Goal: Task Accomplishment & Management: Manage account settings

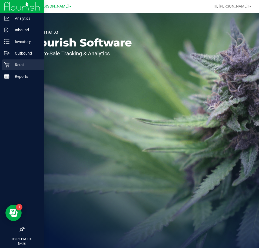
click at [6, 66] on icon at bounding box center [6, 65] width 5 height 5
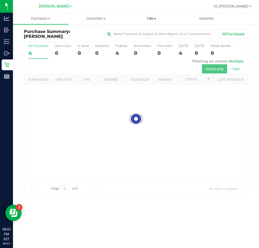
click at [147, 17] on span "Tills" at bounding box center [151, 18] width 55 height 5
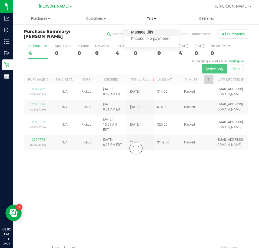
click at [148, 34] on span "Manage tills" at bounding box center [142, 32] width 37 height 5
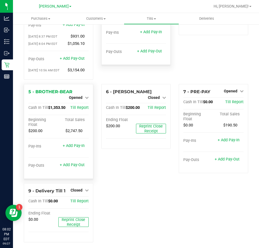
scroll to position [54, 0]
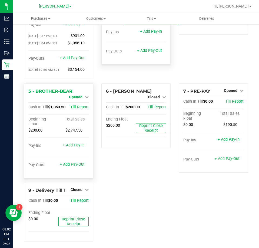
click at [79, 99] on span "Opened" at bounding box center [76, 97] width 14 height 4
click at [77, 103] on link "Close Till" at bounding box center [76, 102] width 15 height 4
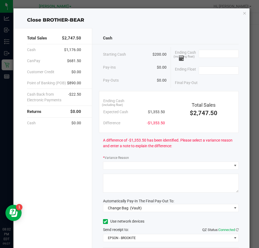
drag, startPoint x: 146, startPoint y: 112, endPoint x: 165, endPoint y: 112, distance: 18.1
click at [165, 112] on div "Ending Cash (including float) Expected Cash $1,353.50 Difference -$1,353.50" at bounding box center [134, 112] width 70 height 33
copy span "$1,353.50"
click at [219, 52] on input at bounding box center [219, 54] width 40 height 8
paste input "1353.5"
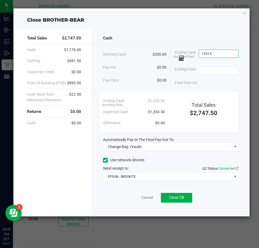
type input "$1,353.50"
click at [217, 66] on div "Ending Float" at bounding box center [207, 71] width 64 height 14
click at [217, 71] on input at bounding box center [219, 71] width 40 height 8
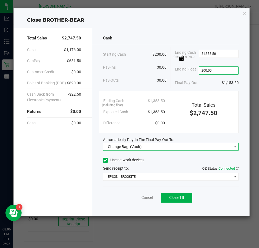
type input "$200.00"
click at [134, 148] on span "(Vault)" at bounding box center [136, 147] width 12 height 4
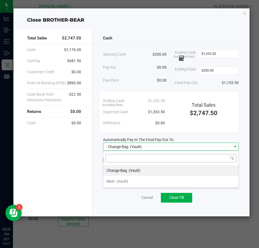
scroll to position [8, 136]
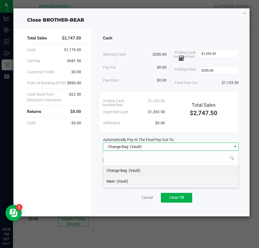
click at [129, 182] on li "Main (Vault)" at bounding box center [170, 181] width 135 height 11
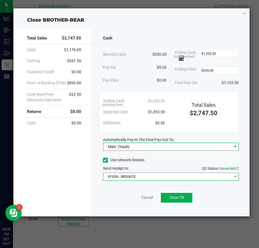
click at [129, 177] on span "EPSON - BROOKITE" at bounding box center [167, 177] width 129 height 8
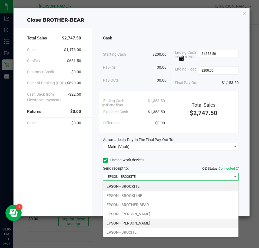
click at [152, 222] on li "EPSON - [PERSON_NAME]" at bounding box center [170, 223] width 135 height 9
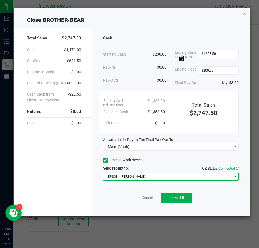
click at [160, 22] on div "Close BROTHER-BEAR" at bounding box center [132, 20] width 237 height 7
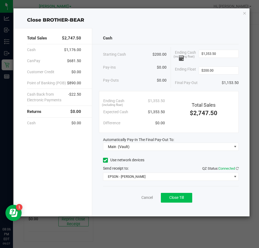
click at [173, 197] on span "Close Till" at bounding box center [176, 198] width 15 height 4
click at [129, 200] on link "Dismiss" at bounding box center [135, 198] width 13 height 6
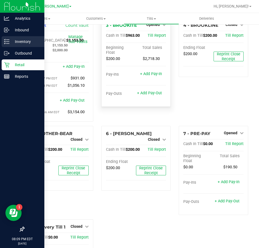
scroll to position [0, 0]
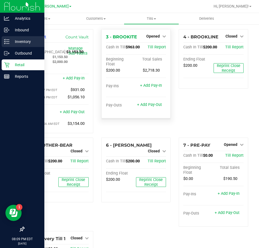
click at [11, 45] on p "Inventory" at bounding box center [25, 41] width 32 height 6
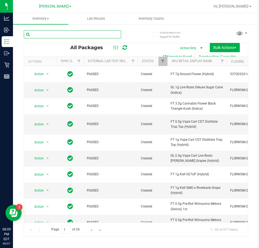
click at [61, 33] on input "text" at bounding box center [72, 34] width 97 height 8
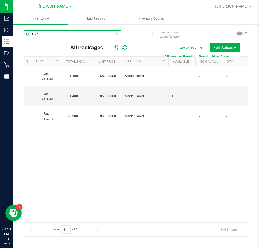
scroll to position [0, 365]
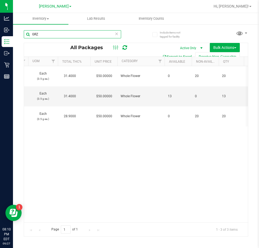
drag, startPoint x: 47, startPoint y: 36, endPoint x: 14, endPoint y: 37, distance: 33.3
click at [14, 37] on div "Include items not tagged for facility GRZ All Packages Active Only Active Only …" at bounding box center [136, 106] width 246 height 165
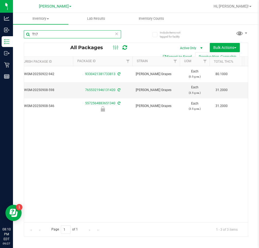
scroll to position [0, 260]
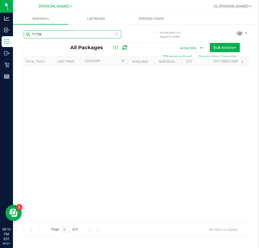
drag, startPoint x: 50, startPoint y: 34, endPoint x: -33, endPoint y: 39, distance: 83.5
click at [0, 39] on html "Analytics Inbound Inventory Outbound Retail Reports 08:10 PM EDT [DATE] 09/27 […" at bounding box center [129, 124] width 259 height 248
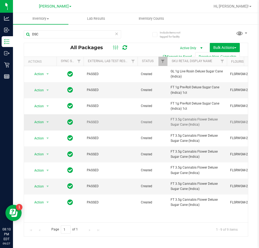
drag, startPoint x: 171, startPoint y: 119, endPoint x: 204, endPoint y: 127, distance: 33.6
click at [204, 127] on span "FT 3.5g Cannabis Flower Deluxe Sugar Cane (Indica)" at bounding box center [197, 122] width 53 height 10
copy span "FT 3.5g Cannabis Flower Deluxe Sugar Cane (Indica)"
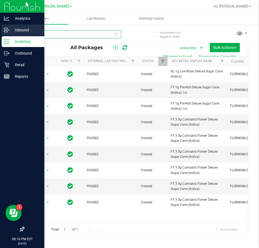
drag, startPoint x: 74, startPoint y: 34, endPoint x: 10, endPoint y: 36, distance: 64.7
click at [10, 36] on div "Analytics Inbound Inventory Outbound Retail Reports 08:10 PM EDT [DATE] 09/27 […" at bounding box center [129, 124] width 259 height 248
paste input "FT 3.5g Cannabis Flower Deluxe Sugar Cane (Indica)"
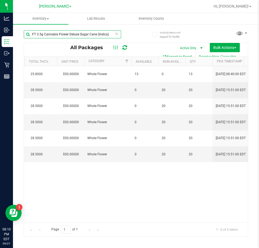
drag, startPoint x: 108, startPoint y: 33, endPoint x: 68, endPoint y: 37, distance: 40.0
click at [68, 37] on input "FT 3.5g Cannabis Flower Deluxe Sugar Cane (Indica)" at bounding box center [72, 34] width 97 height 8
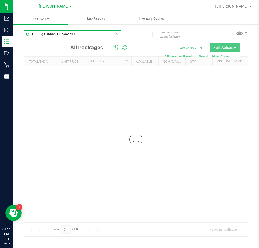
click at [68, 34] on input "FT 3.5g Cannabis FlowerPBS" at bounding box center [72, 34] width 97 height 8
click at [81, 31] on input "FT 3.5g Cannabis Flower PBS" at bounding box center [72, 34] width 97 height 8
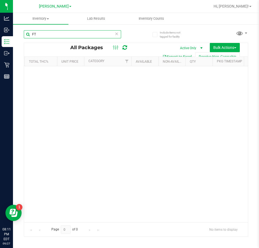
type input "F"
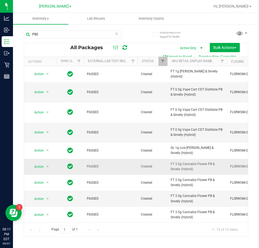
drag, startPoint x: 170, startPoint y: 164, endPoint x: 198, endPoint y: 170, distance: 28.1
click at [199, 174] on td "FT 3.5g Cannabis Flower PB & Smelly (Hybrid)" at bounding box center [198, 167] width 60 height 16
copy span "FT 3.5g Cannabis Flower PB & Smelly (Hybrid)"
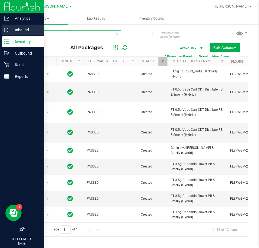
drag, startPoint x: 55, startPoint y: 34, endPoint x: 11, endPoint y: 33, distance: 43.3
click at [11, 33] on div "Analytics Inbound Inventory Outbound Retail Reports 08:11 PM EDT [DATE] 09/27 […" at bounding box center [129, 124] width 259 height 248
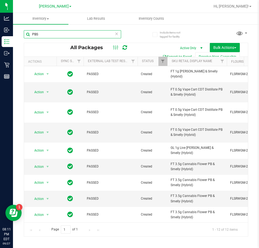
paste input "FT 3.5g Cannabis Flower PB & Smelly (Hybrid)"
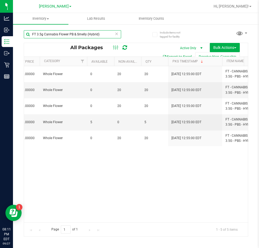
drag, startPoint x: 102, startPoint y: 35, endPoint x: -27, endPoint y: 21, distance: 129.7
click at [0, 21] on html "Analytics Inbound Inventory Outbound Retail Reports 08:11 PM EDT [DATE] 09/27 […" at bounding box center [129, 124] width 259 height 248
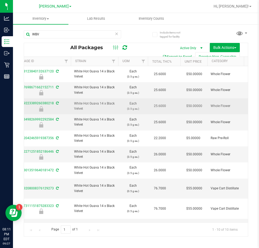
drag, startPoint x: 75, startPoint y: 104, endPoint x: 91, endPoint y: 109, distance: 16.6
click at [91, 109] on span "White Hot Guava 14 x Black Velvet" at bounding box center [94, 106] width 41 height 10
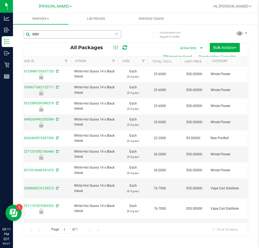
copy span "White Hot Guava 14 x Black Velvet"
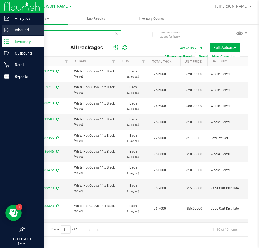
drag, startPoint x: 57, startPoint y: 33, endPoint x: 9, endPoint y: 35, distance: 48.0
click at [9, 35] on div "Analytics Inbound Inventory Outbound Retail Reports 08:11 PM EDT [DATE] 09/27 […" at bounding box center [129, 124] width 259 height 248
paste input "[PERSON_NAME] Hot Guava 14 x Black Velvet"
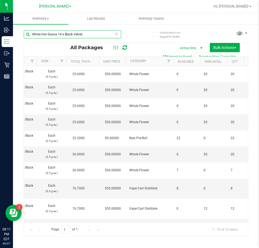
scroll to position [0, 432]
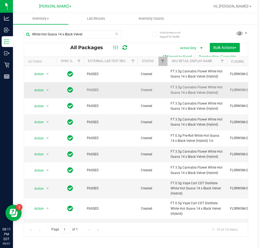
drag, startPoint x: 170, startPoint y: 87, endPoint x: 215, endPoint y: 97, distance: 45.9
click at [215, 97] on td "FT 3.5g Cannabis Flower White Hot Guava 14 x Black Velvet (Hybrid)" at bounding box center [198, 90] width 60 height 16
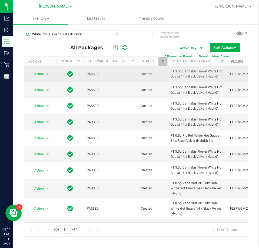
copy span "FT 3.5g Cannabis Flower White Hot Guava 14 x Black Velvet (Hybrid)"
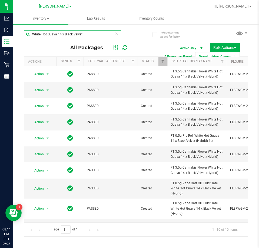
drag, startPoint x: 84, startPoint y: 34, endPoint x: -39, endPoint y: 26, distance: 122.7
click at [0, 26] on html "Analytics Inbound Inventory Outbound Retail Reports 08:11 PM EDT [DATE] 09/27 […" at bounding box center [129, 124] width 259 height 248
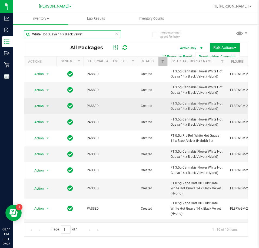
paste input "FT 3.5g Cannabis Flower White Hot Guava 14 x Black Velvet (Hybrid)"
type input "FT 3.5g Cannabis Flower White Hot Guava 14 x Black Velvet (Hybrid)"
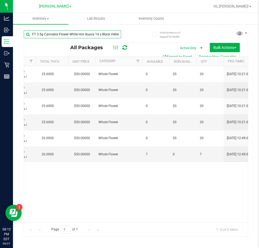
click at [98, 35] on input "FT 3.5g Cannabis Flower White Hot Guava 14 x Black Velvet (Hybrid)" at bounding box center [72, 34] width 97 height 8
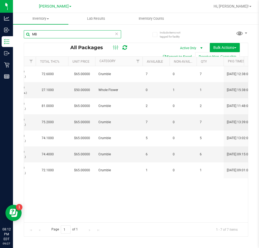
type input "M"
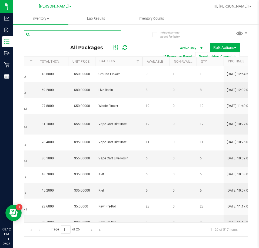
click at [76, 35] on input "text" at bounding box center [72, 34] width 97 height 8
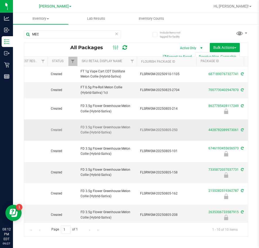
drag, startPoint x: 94, startPoint y: 124, endPoint x: 114, endPoint y: 131, distance: 21.7
click at [113, 130] on td "FD 3.5g Flower Greenhouse Melon Collie (Hybrid-Sativa)" at bounding box center [107, 130] width 60 height 21
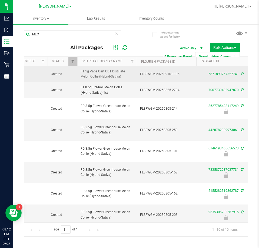
copy span "FD 3.5g Flower Greenhouse Melon Collie (Hybrid-Sativa)"
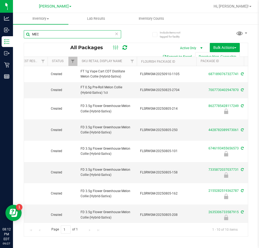
drag, startPoint x: 64, startPoint y: 38, endPoint x: 23, endPoint y: 34, distance: 41.1
click at [23, 34] on div "Include items not tagged for facility MEC All Packages Active Only Active Only …" at bounding box center [136, 106] width 246 height 165
paste input "FD 3.5g Flower Greenhouse Melon Collie (Hybrid-Sativa)"
type input "FD 3.5g Flower Greenhouse Melon Collie (Hybrid-Sativa)"
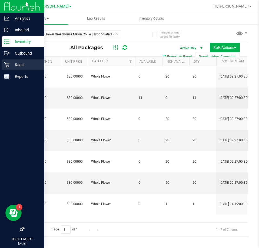
click at [8, 68] on div "Retail" at bounding box center [23, 65] width 43 height 11
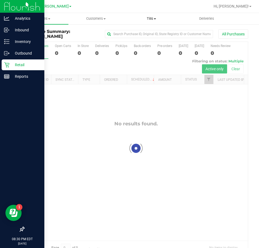
click at [146, 17] on span "Tills" at bounding box center [151, 18] width 55 height 5
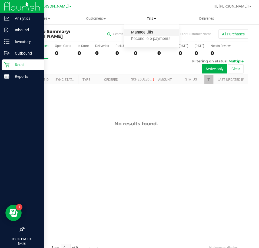
click at [158, 33] on span "Manage tills" at bounding box center [142, 32] width 37 height 5
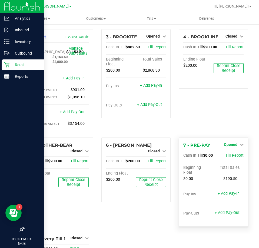
click at [235, 147] on link "Opened" at bounding box center [234, 145] width 20 height 4
click at [228, 158] on link "Close Till" at bounding box center [231, 156] width 15 height 4
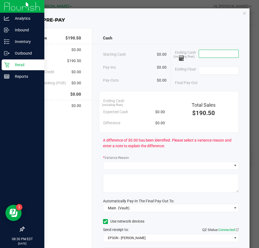
click at [214, 55] on input at bounding box center [219, 54] width 40 height 8
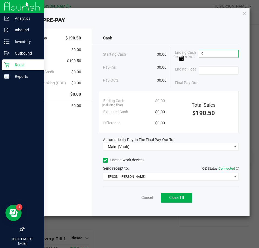
type input "$0.00"
click at [208, 76] on div "Ending Float" at bounding box center [207, 71] width 64 height 14
click at [209, 76] on div "Ending Float" at bounding box center [207, 71] width 64 height 14
click at [212, 71] on input at bounding box center [219, 71] width 40 height 8
type input "$0.00"
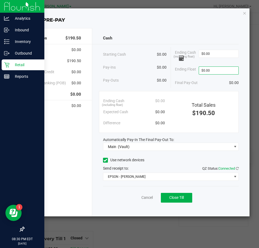
click at [64, 56] on div "CanPay $190.50" at bounding box center [54, 60] width 54 height 11
drag, startPoint x: 66, startPoint y: 61, endPoint x: 80, endPoint y: 63, distance: 13.9
click at [80, 63] on div "CanPay $190.50" at bounding box center [54, 60] width 54 height 11
copy span "$190.50"
click at [180, 200] on button "Close Till" at bounding box center [176, 198] width 31 height 10
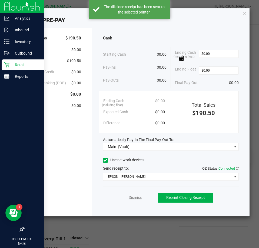
click at [136, 199] on link "Dismiss" at bounding box center [135, 198] width 13 height 6
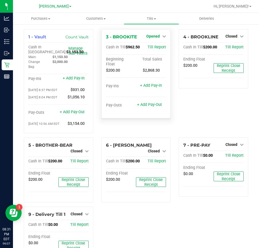
click at [156, 36] on span "Opened" at bounding box center [153, 36] width 14 height 4
click at [154, 50] on link "Close Till" at bounding box center [154, 47] width 15 height 4
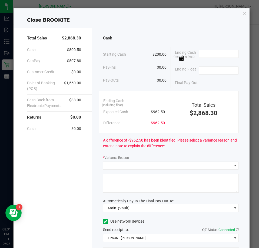
drag, startPoint x: 147, startPoint y: 110, endPoint x: 165, endPoint y: 109, distance: 18.2
click at [165, 109] on div "Ending Cash (including float) Expected Cash $962.50 Difference -$962.50" at bounding box center [134, 112] width 70 height 33
copy span "$962.50"
click at [222, 53] on input at bounding box center [219, 54] width 40 height 8
paste input "962.5"
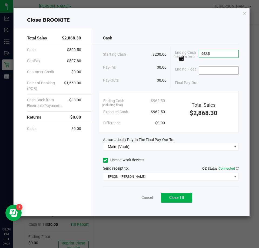
type input "$962.50"
click at [222, 73] on input at bounding box center [219, 71] width 40 height 8
type input "$200.00"
click at [200, 22] on div "Close BROOKITE" at bounding box center [132, 20] width 237 height 7
click at [177, 198] on span "Close Till" at bounding box center [176, 198] width 15 height 4
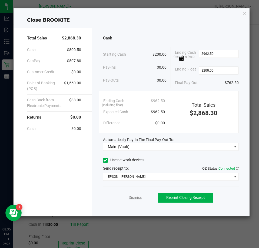
click at [131, 197] on link "Dismiss" at bounding box center [135, 198] width 13 height 6
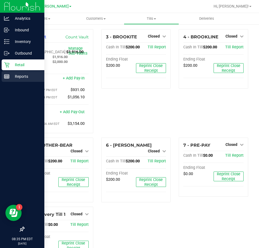
click at [6, 75] on icon at bounding box center [6, 76] width 5 height 5
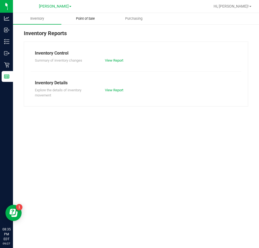
click at [91, 20] on span "Point of Sale" at bounding box center [86, 18] width 34 height 5
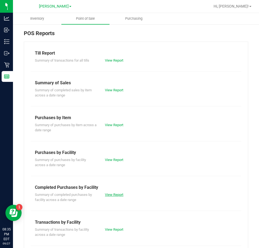
click at [120, 193] on link "View Report" at bounding box center [114, 195] width 18 height 4
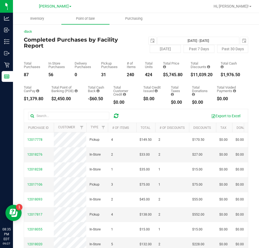
drag, startPoint x: 158, startPoint y: 74, endPoint x: 179, endPoint y: 71, distance: 21.2
click at [179, 71] on div "Total Purchases 87 In Store Purchases 56 Delivery Purchases 0 Pickup Purchases …" at bounding box center [136, 65] width 225 height 24
copy div "$5,745.80"
click at [151, 41] on span "select" at bounding box center [153, 41] width 4 height 4
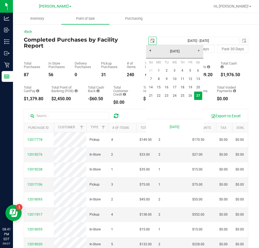
scroll to position [0, 14]
click at [148, 96] on link "21" at bounding box center [151, 96] width 8 height 8
type input "2025-09-21"
type input "Sep 21, 2025 - Sep 27, 2025"
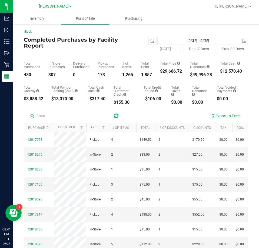
drag, startPoint x: 161, startPoint y: 71, endPoint x: 175, endPoint y: 71, distance: 14.1
click at [182, 71] on div "$29,666.72" at bounding box center [171, 71] width 22 height 4
copy div "$29,666.72"
click at [149, 41] on span "select" at bounding box center [153, 41] width 8 height 8
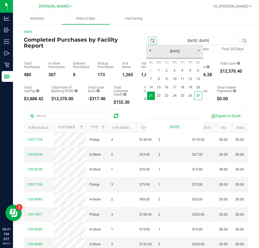
scroll to position [0, 14]
click at [159, 71] on link "1" at bounding box center [159, 71] width 8 height 8
type input "2025-09-01"
type input "Sep 1, 2025 - Sep 27, 2025"
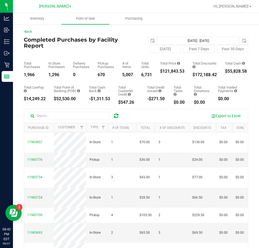
drag, startPoint x: 159, startPoint y: 71, endPoint x: 186, endPoint y: 70, distance: 26.8
click at [186, 70] on div "Total Purchases 1,966 In Store Purchases 1,296 Delivery Purchases 0 Pickup Purc…" at bounding box center [136, 65] width 225 height 24
copy div "$121,843.53"
click at [230, 5] on span "Hi, [PERSON_NAME]!" at bounding box center [231, 6] width 35 height 4
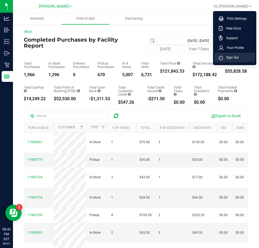
drag, startPoint x: 243, startPoint y: 59, endPoint x: 152, endPoint y: 2, distance: 106.9
click at [242, 59] on li "Sign Out" at bounding box center [235, 58] width 41 height 10
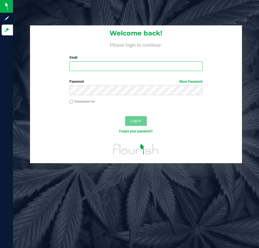
click at [104, 68] on input "Email" at bounding box center [136, 66] width 133 height 10
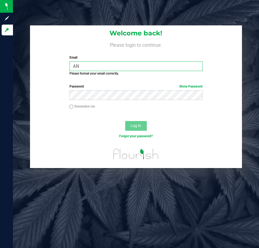
type input "A"
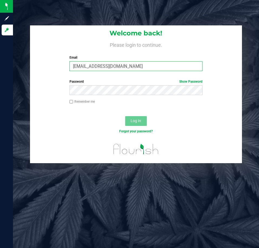
type input "anguyen@liveparallel.com"
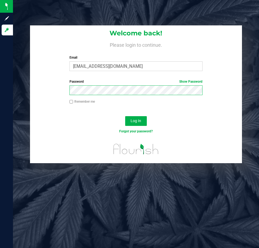
click at [125, 116] on button "Log In" at bounding box center [136, 121] width 22 height 10
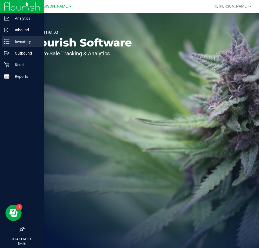
click at [10, 44] on p "Inventory" at bounding box center [25, 41] width 32 height 6
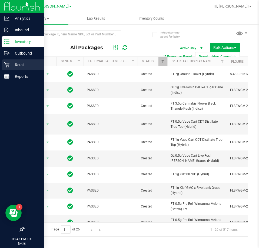
click at [8, 66] on icon at bounding box center [6, 64] width 5 height 5
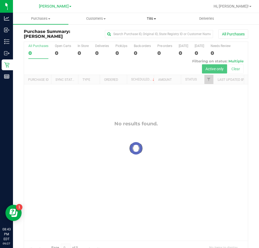
click at [155, 20] on span "Tills" at bounding box center [151, 18] width 55 height 5
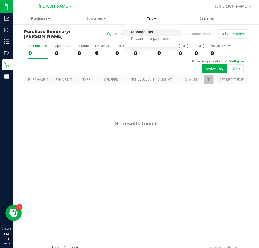
click at [147, 31] on span "Manage tills" at bounding box center [142, 32] width 37 height 5
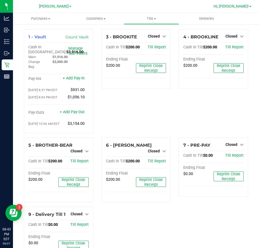
click at [234, 6] on span "Hi, [PERSON_NAME]!" at bounding box center [231, 6] width 35 height 4
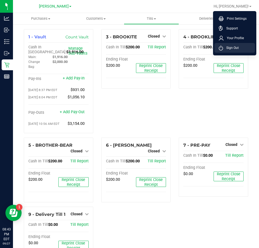
click at [231, 45] on span "Sign Out" at bounding box center [231, 47] width 16 height 5
